Goal: Task Accomplishment & Management: Use online tool/utility

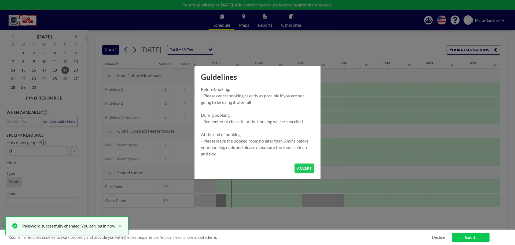
scroll to position [0, 451]
click at [304, 170] on button "ACCEPT" at bounding box center [305, 167] width 20 height 9
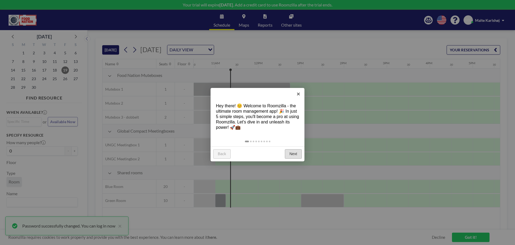
click at [297, 156] on link "Next" at bounding box center [293, 154] width 17 height 10
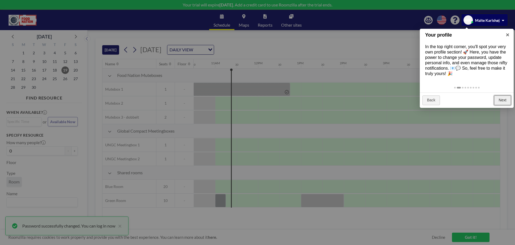
click at [501, 100] on link "Next" at bounding box center [502, 100] width 17 height 10
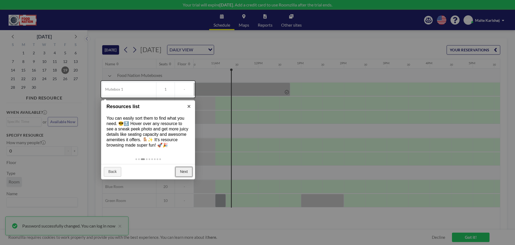
click at [185, 173] on link "Next" at bounding box center [184, 172] width 17 height 10
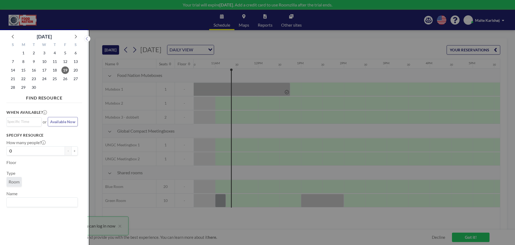
scroll to position [1, 0]
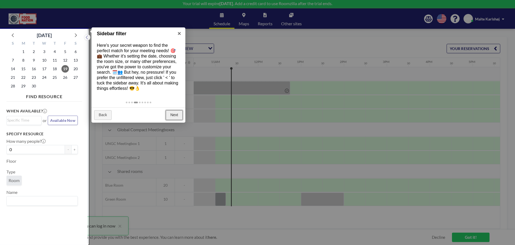
click at [173, 115] on link "Next" at bounding box center [174, 115] width 17 height 10
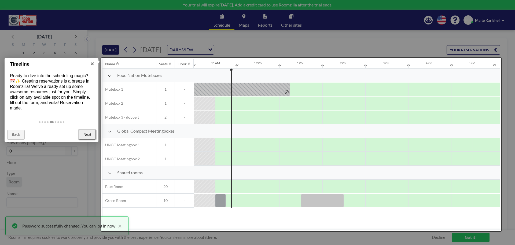
click at [86, 134] on link "Next" at bounding box center [87, 135] width 17 height 10
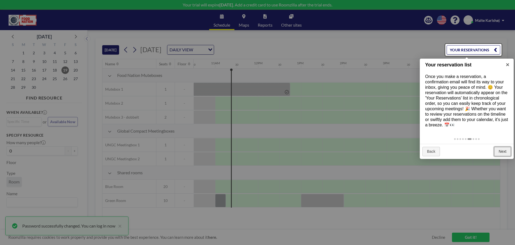
click at [506, 149] on link "Next" at bounding box center [502, 152] width 17 height 10
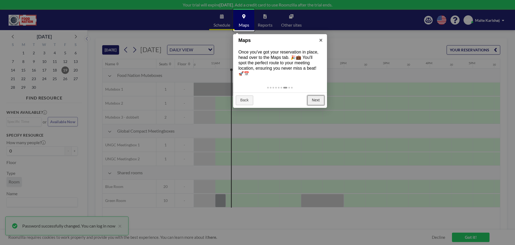
click at [321, 100] on link "Next" at bounding box center [316, 100] width 17 height 10
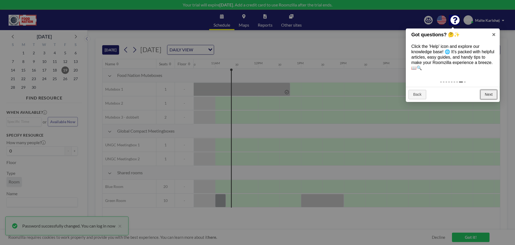
click at [489, 94] on link "Next" at bounding box center [489, 95] width 17 height 10
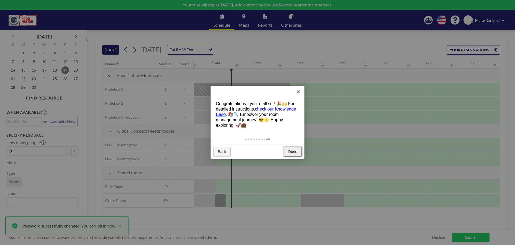
click at [293, 154] on link "Done" at bounding box center [293, 152] width 18 height 10
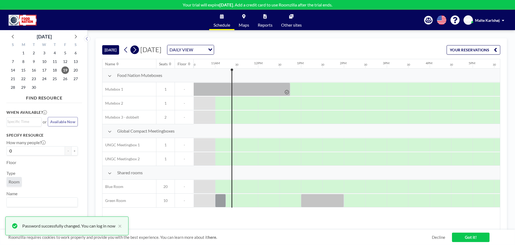
click at [137, 51] on icon at bounding box center [134, 50] width 5 height 8
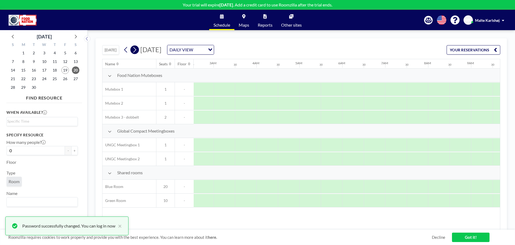
scroll to position [0, 298]
click at [137, 51] on icon at bounding box center [134, 50] width 5 height 8
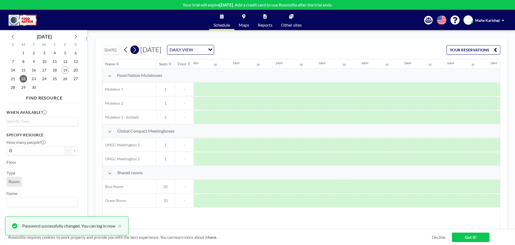
click at [137, 51] on icon at bounding box center [134, 50] width 5 height 8
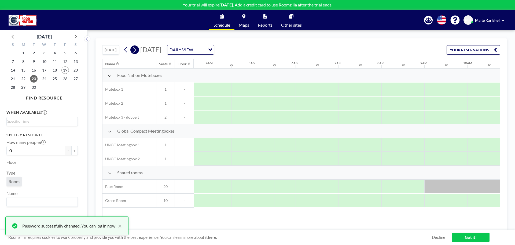
click at [137, 51] on icon at bounding box center [134, 50] width 5 height 8
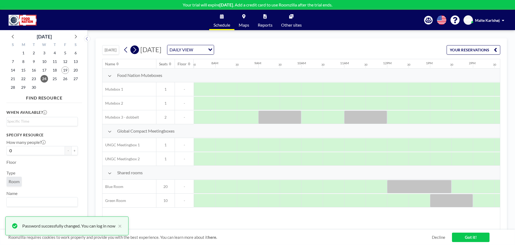
scroll to position [0, 322]
click at [78, 37] on icon at bounding box center [75, 36] width 7 height 7
click at [12, 39] on icon at bounding box center [13, 36] width 7 height 7
click at [23, 87] on span "29" at bounding box center [24, 87] width 8 height 8
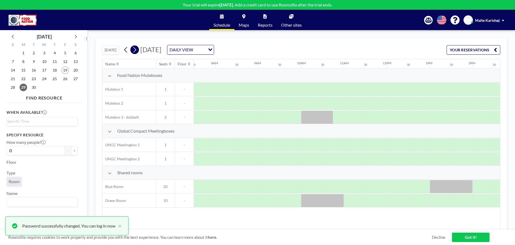
click at [135, 49] on icon at bounding box center [134, 50] width 5 height 8
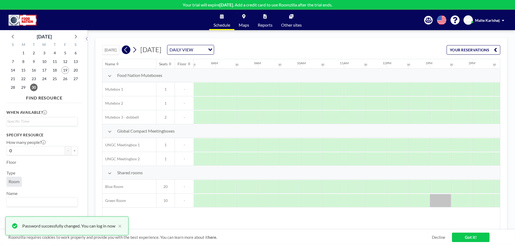
click at [125, 50] on icon at bounding box center [125, 50] width 5 height 8
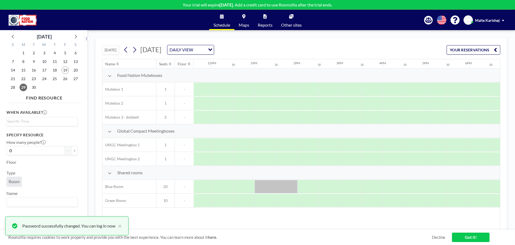
scroll to position [0, 509]
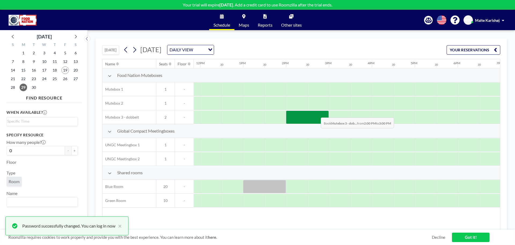
drag, startPoint x: 306, startPoint y: 113, endPoint x: 317, endPoint y: 113, distance: 11.0
click at [317, 113] on div at bounding box center [307, 116] width 43 height 13
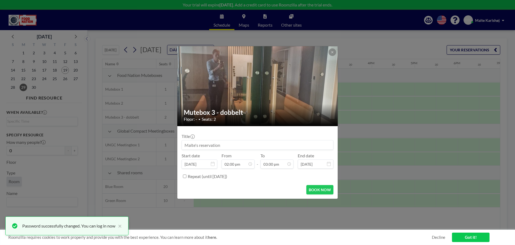
click at [239, 147] on input at bounding box center [257, 144] width 151 height 9
click at [333, 53] on icon at bounding box center [332, 52] width 2 height 2
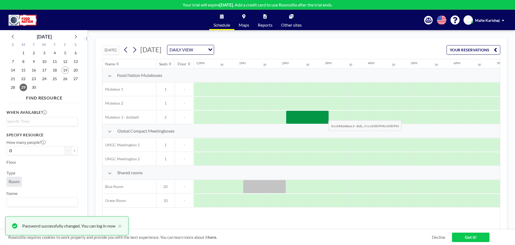
drag, startPoint x: 294, startPoint y: 114, endPoint x: 322, endPoint y: 116, distance: 28.5
click at [322, 116] on div at bounding box center [307, 116] width 43 height 13
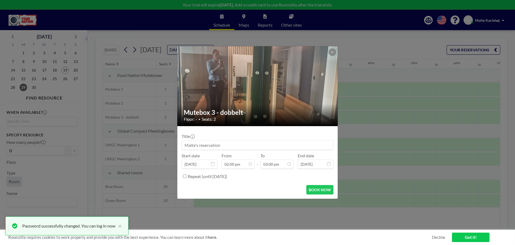
click at [223, 144] on input at bounding box center [257, 144] width 151 height 9
type input "Malte -Statusmøde med [PERSON_NAME]"
click at [317, 187] on button "BOOK NOW" at bounding box center [320, 189] width 27 height 9
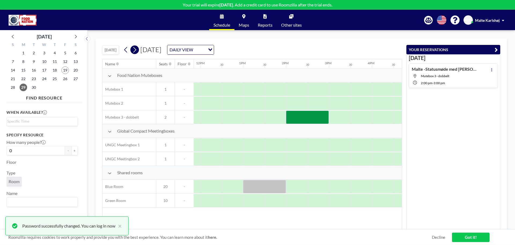
click at [136, 50] on icon at bounding box center [134, 50] width 3 height 6
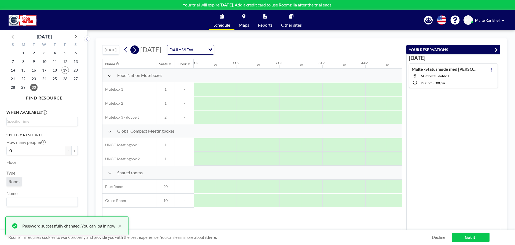
scroll to position [0, 218]
click at [136, 50] on icon at bounding box center [134, 50] width 3 height 6
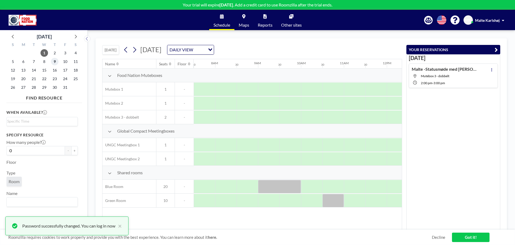
click at [57, 63] on span "9" at bounding box center [55, 62] width 8 height 8
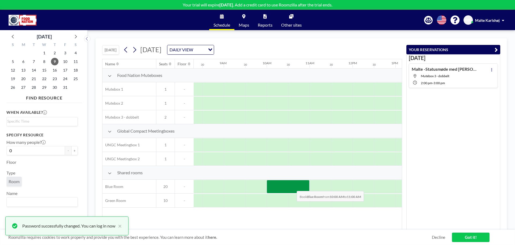
drag, startPoint x: 270, startPoint y: 186, endPoint x: 293, endPoint y: 187, distance: 22.8
click at [293, 187] on div at bounding box center [288, 186] width 43 height 13
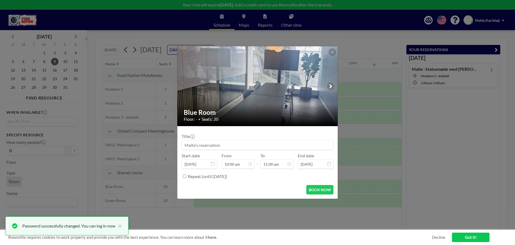
scroll to position [210, 0]
click at [218, 144] on input at bounding box center [257, 144] width 151 height 9
paste input "Image Brief 25 x Engagementindsats"
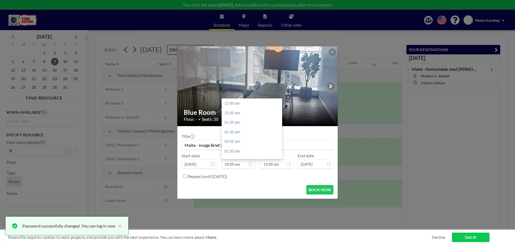
scroll to position [191, 0]
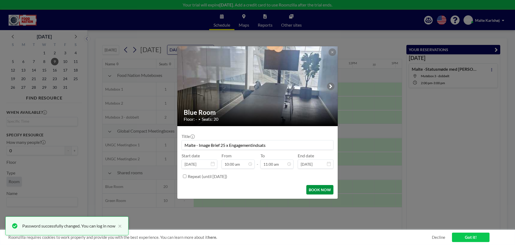
type input "Malte - Image Brief 25 x Engagementindsats"
click at [321, 192] on button "BOOK NOW" at bounding box center [320, 189] width 27 height 9
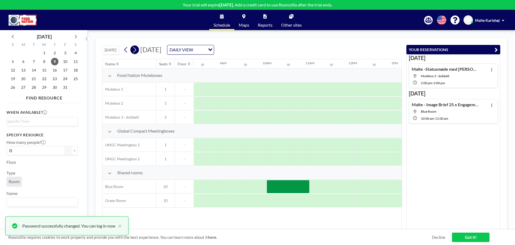
click at [136, 51] on icon at bounding box center [134, 50] width 3 height 6
click at [136, 50] on icon at bounding box center [134, 50] width 3 height 6
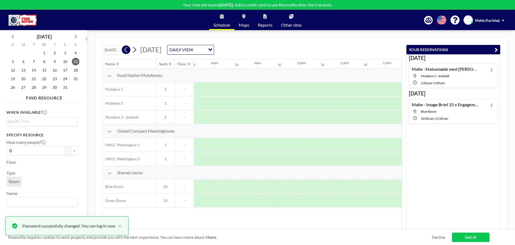
click at [126, 49] on icon at bounding box center [125, 50] width 5 height 8
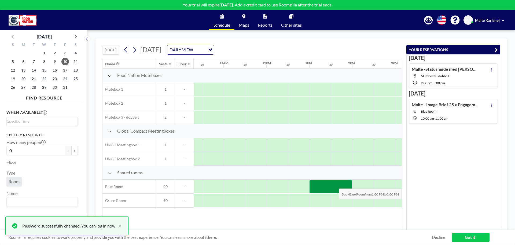
drag, startPoint x: 318, startPoint y: 183, endPoint x: 340, endPoint y: 184, distance: 21.2
click at [340, 184] on div at bounding box center [330, 186] width 43 height 13
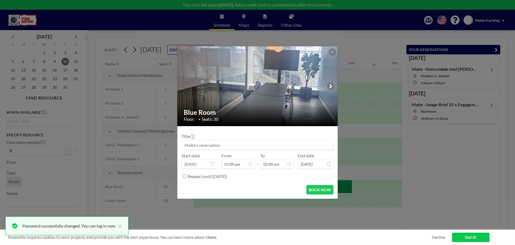
scroll to position [0, 0]
click at [233, 147] on input at bounding box center [257, 144] width 151 height 9
paste input "Redaktionsmøde (biweekly)"
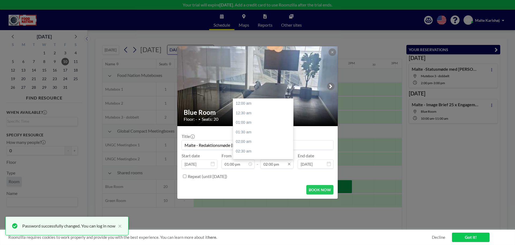
scroll to position [268, 0]
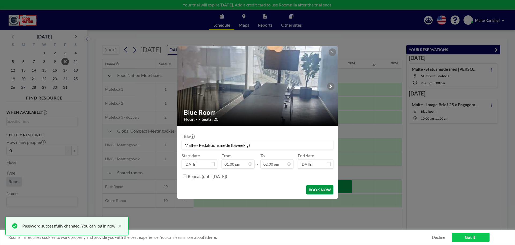
type input "Malte - Redaktionsmøde (biweekly)"
click at [321, 191] on button "BOOK NOW" at bounding box center [320, 189] width 27 height 9
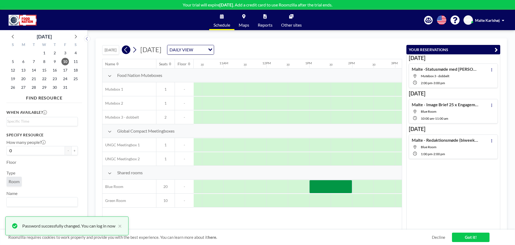
click at [127, 50] on icon at bounding box center [125, 50] width 5 height 8
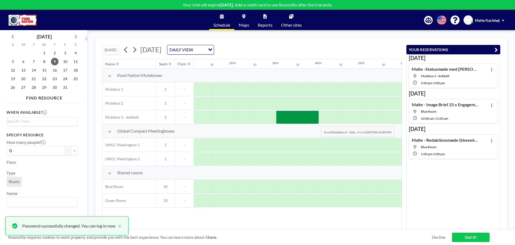
drag, startPoint x: 289, startPoint y: 121, endPoint x: 317, endPoint y: 122, distance: 28.2
click at [317, 122] on div at bounding box center [297, 116] width 43 height 13
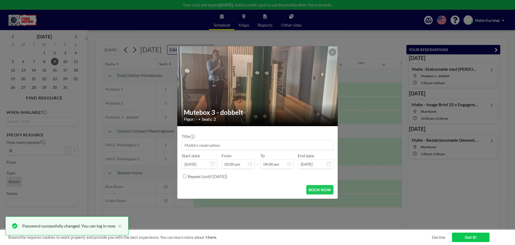
click at [241, 146] on input at bounding box center [257, 144] width 151 height 9
type input "Malte -Statusmøde med [PERSON_NAME]"
click at [325, 191] on button "BOOK NOW" at bounding box center [320, 189] width 27 height 9
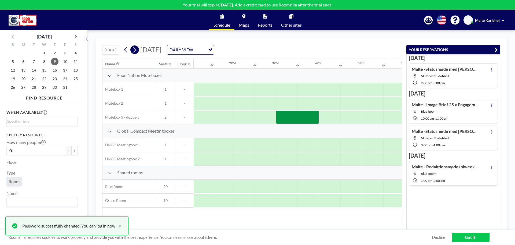
click at [135, 50] on icon at bounding box center [134, 50] width 5 height 8
click at [137, 52] on icon at bounding box center [134, 50] width 5 height 8
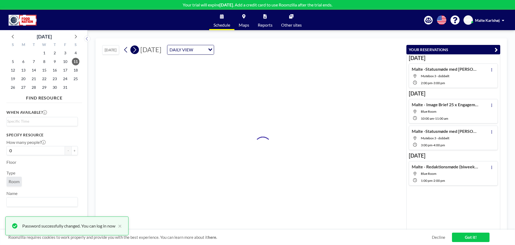
click at [137, 52] on icon at bounding box center [134, 50] width 5 height 8
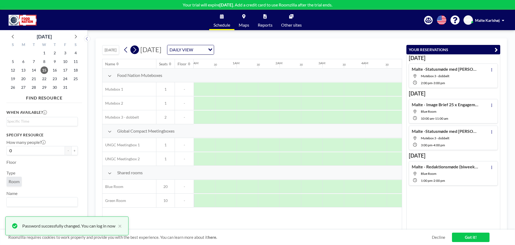
click at [137, 52] on icon at bounding box center [134, 50] width 5 height 8
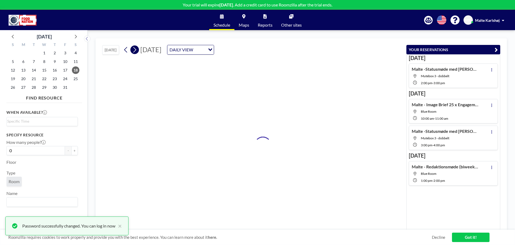
click at [137, 52] on icon at bounding box center [134, 50] width 5 height 8
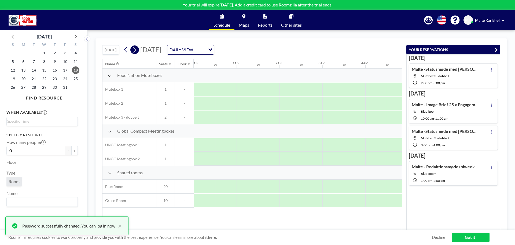
scroll to position [0, 0]
click at [137, 52] on icon at bounding box center [134, 50] width 5 height 8
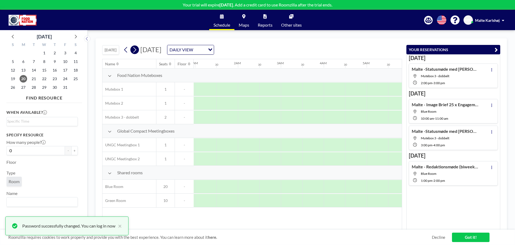
click at [137, 52] on icon at bounding box center [134, 50] width 5 height 8
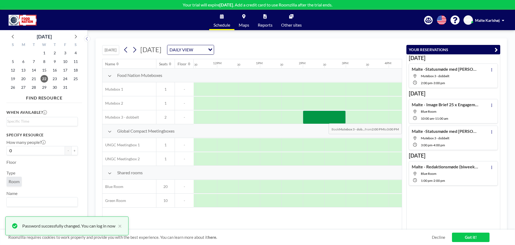
drag, startPoint x: 311, startPoint y: 118, endPoint x: 329, endPoint y: 119, distance: 17.8
click at [329, 119] on div at bounding box center [324, 116] width 43 height 13
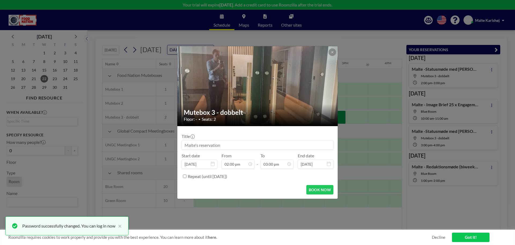
click at [233, 148] on input at bounding box center [257, 144] width 151 height 9
type input "Malte -Statusmøde med [PERSON_NAME]"
click at [326, 190] on button "BOOK NOW" at bounding box center [320, 189] width 27 height 9
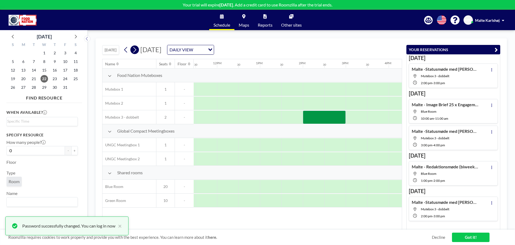
click at [136, 49] on icon at bounding box center [134, 50] width 5 height 8
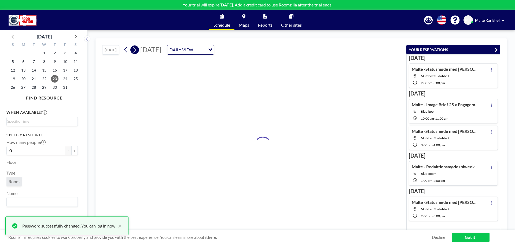
click at [136, 49] on icon at bounding box center [134, 50] width 5 height 8
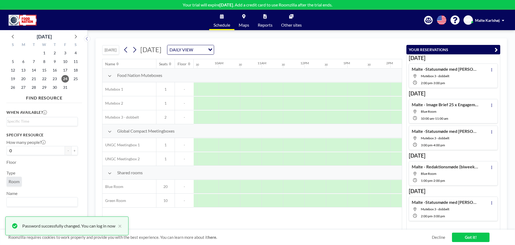
scroll to position [0, 420]
drag, startPoint x: 344, startPoint y: 186, endPoint x: 362, endPoint y: 186, distance: 18.8
click at [362, 186] on div at bounding box center [353, 186] width 43 height 13
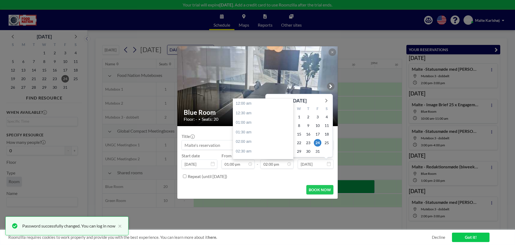
scroll to position [268, 0]
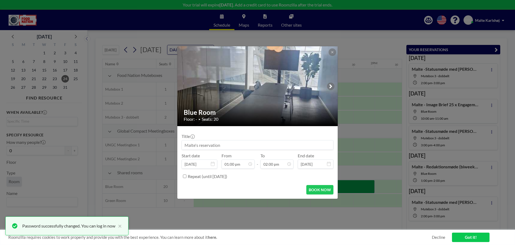
click at [242, 147] on input at bounding box center [257, 144] width 151 height 9
paste input "Redaktionsmøde (biweekly)"
type input "Malte - Redaktionsmøde (biweekly)"
click at [330, 191] on button "BOOK NOW" at bounding box center [320, 189] width 27 height 9
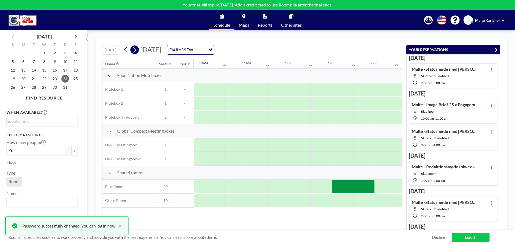
click at [136, 52] on icon at bounding box center [134, 50] width 5 height 8
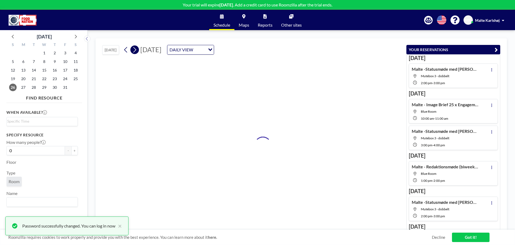
click at [136, 52] on icon at bounding box center [134, 50] width 5 height 8
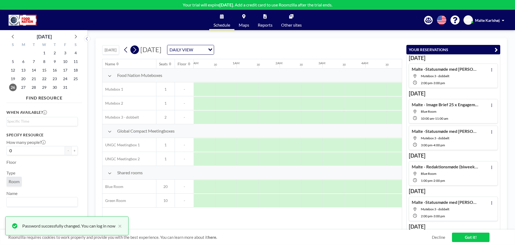
click at [136, 52] on icon at bounding box center [134, 50] width 5 height 8
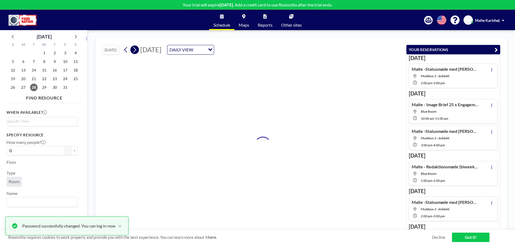
click at [136, 52] on icon at bounding box center [134, 50] width 5 height 8
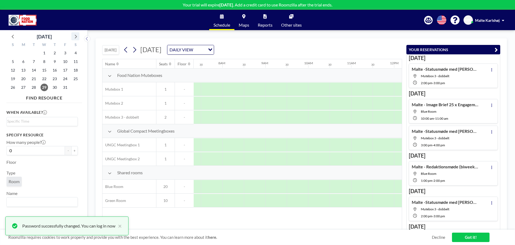
scroll to position [0, 322]
click at [73, 36] on icon at bounding box center [75, 36] width 7 height 7
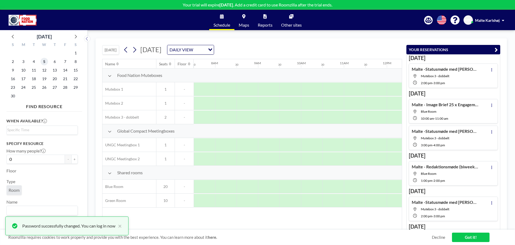
click at [45, 62] on span "5" at bounding box center [45, 62] width 8 height 8
drag, startPoint x: 319, startPoint y: 119, endPoint x: 334, endPoint y: 119, distance: 15.0
click at [334, 119] on div at bounding box center [329, 116] width 43 height 13
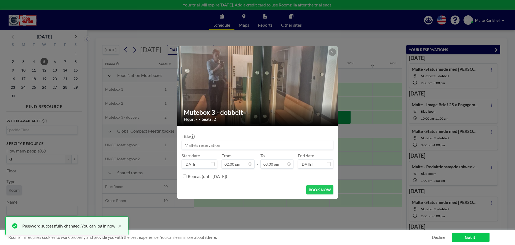
click at [250, 142] on input at bounding box center [257, 144] width 151 height 9
type input "S"
type input "Malte - Statusmøde med [PERSON_NAME]"
click at [317, 188] on button "BOOK NOW" at bounding box center [320, 189] width 27 height 9
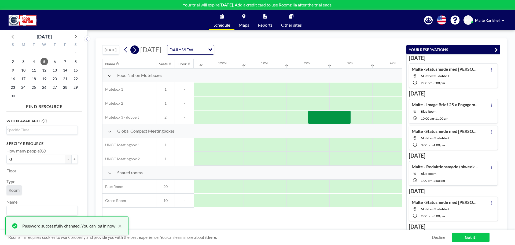
click at [136, 48] on icon at bounding box center [134, 50] width 5 height 8
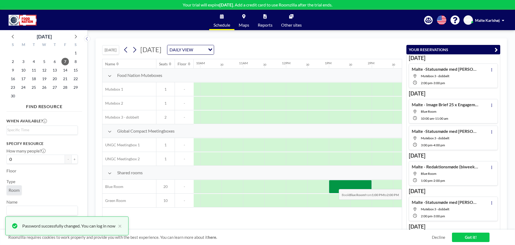
drag, startPoint x: 342, startPoint y: 185, endPoint x: 359, endPoint y: 185, distance: 17.2
click at [359, 185] on div at bounding box center [350, 186] width 43 height 13
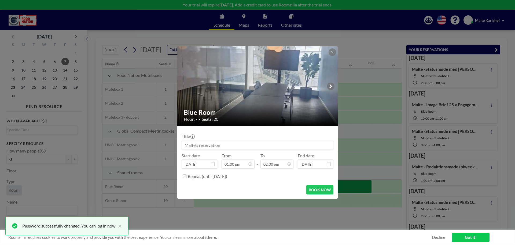
scroll to position [268, 0]
click at [224, 147] on input at bounding box center [257, 144] width 151 height 9
paste input "Redaktionsmøde (biweekly)"
type input "Malte - Redaktionsmøde (biweekly)"
click at [315, 189] on button "BOOK NOW" at bounding box center [320, 189] width 27 height 9
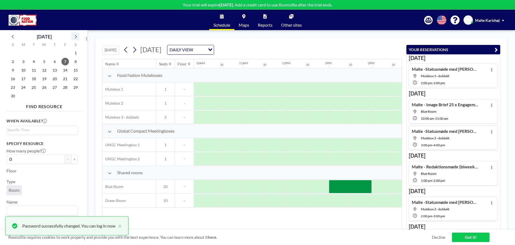
click at [77, 34] on icon at bounding box center [75, 36] width 7 height 7
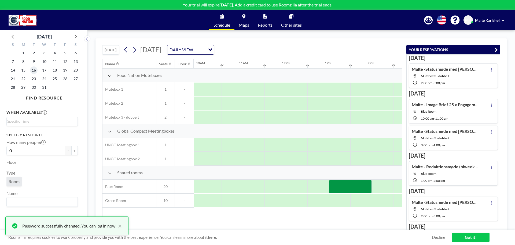
click at [33, 71] on span "16" at bounding box center [34, 70] width 8 height 8
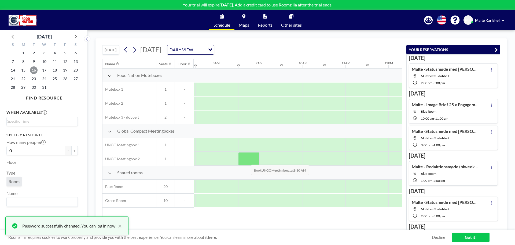
scroll to position [0, 322]
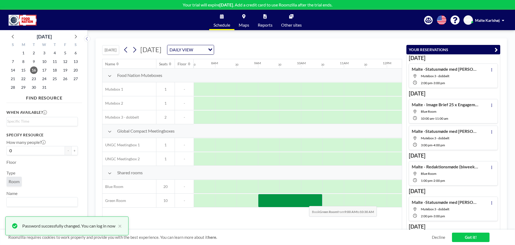
drag, startPoint x: 267, startPoint y: 202, endPoint x: 305, endPoint y: 202, distance: 38.1
click at [305, 202] on div at bounding box center [290, 200] width 64 height 13
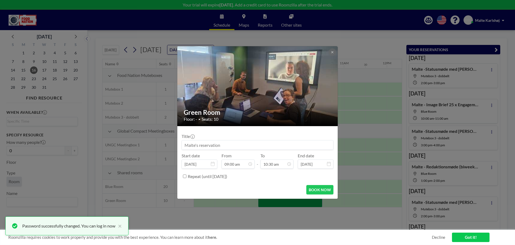
scroll to position [172, 0]
click at [211, 144] on input at bounding box center [257, 144] width 151 height 9
paste input "Møde om Imageanalysen 2026 og løbende målinger"
drag, startPoint x: 218, startPoint y: 146, endPoint x: 198, endPoint y: 145, distance: 19.7
click at [198, 145] on input "Malte - Møde om Imageanalysen 2026 og løbende målinger" at bounding box center [257, 144] width 151 height 9
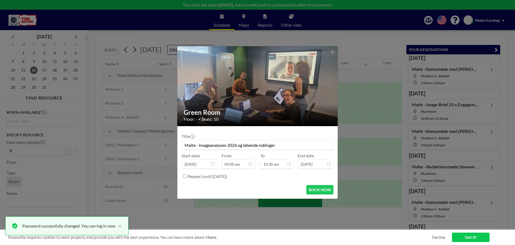
scroll to position [200, 0]
type input "Malte - Imageanalysen 2026 og løbende målinger"
click at [318, 191] on button "BOOK NOW" at bounding box center [320, 189] width 27 height 9
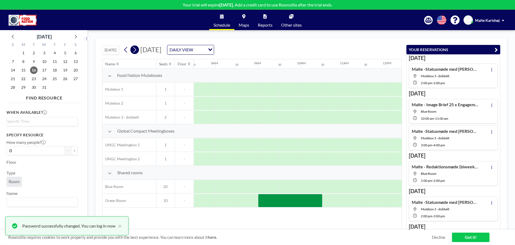
click at [136, 51] on icon at bounding box center [134, 50] width 3 height 6
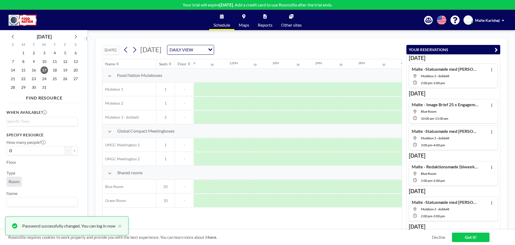
scroll to position [0, 489]
drag, startPoint x: 319, startPoint y: 121, endPoint x: 333, endPoint y: 118, distance: 13.5
click at [333, 118] on div at bounding box center [327, 116] width 43 height 13
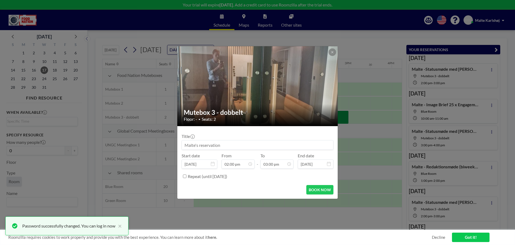
click at [210, 144] on input at bounding box center [257, 144] width 151 height 9
type input "Malte - Statusmøde med [PERSON_NAME]"
click at [315, 189] on button "BOOK NOW" at bounding box center [320, 189] width 27 height 9
